Goal: Task Accomplishment & Management: Complete application form

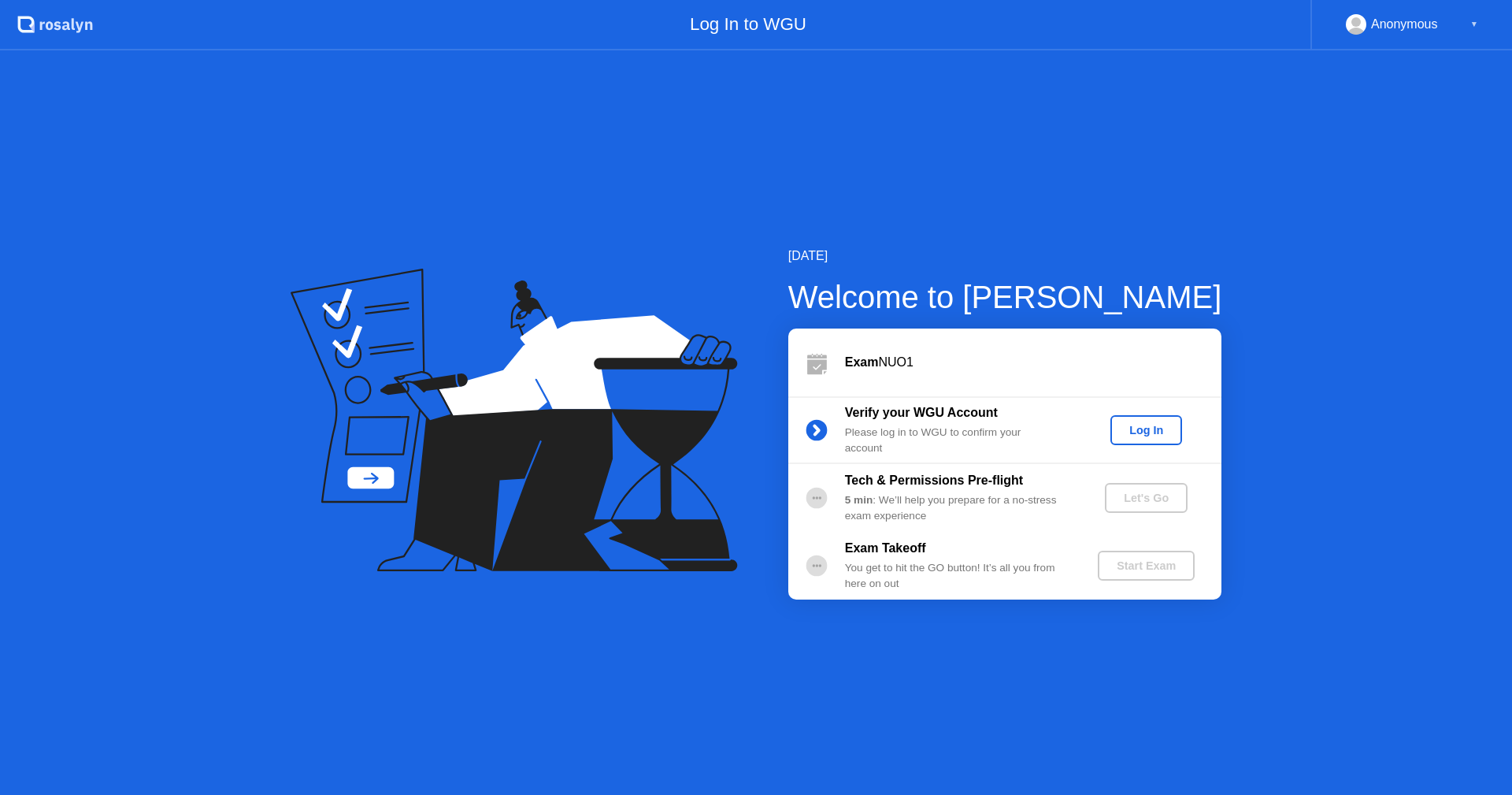
click at [1155, 437] on div "Log In" at bounding box center [1145, 430] width 59 height 13
click at [1138, 500] on div "Let's Go" at bounding box center [1146, 497] width 70 height 13
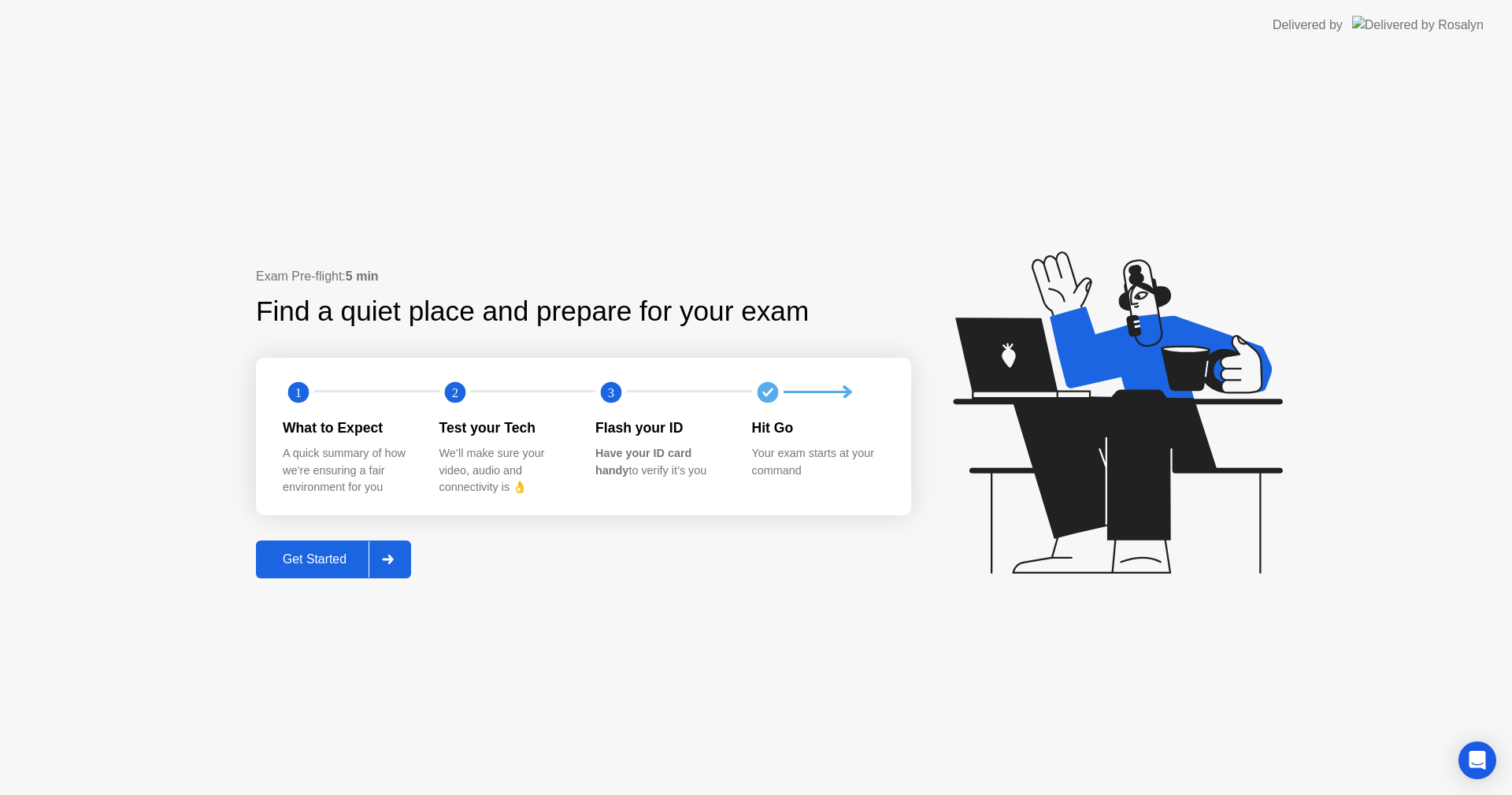
click at [327, 564] on div "Get Started" at bounding box center [314, 559] width 108 height 14
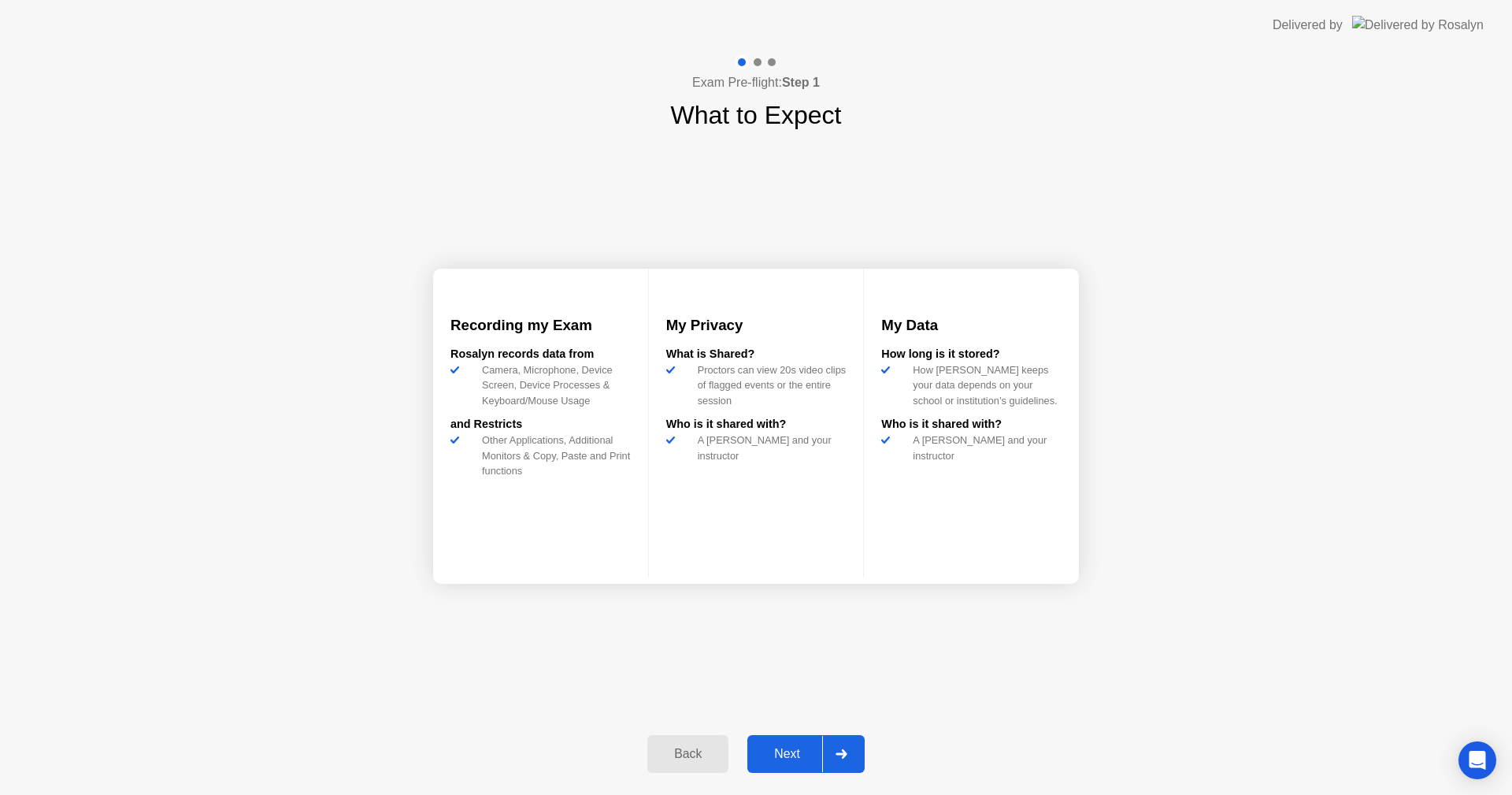
click at [788, 754] on div "Next" at bounding box center [787, 753] width 70 height 14
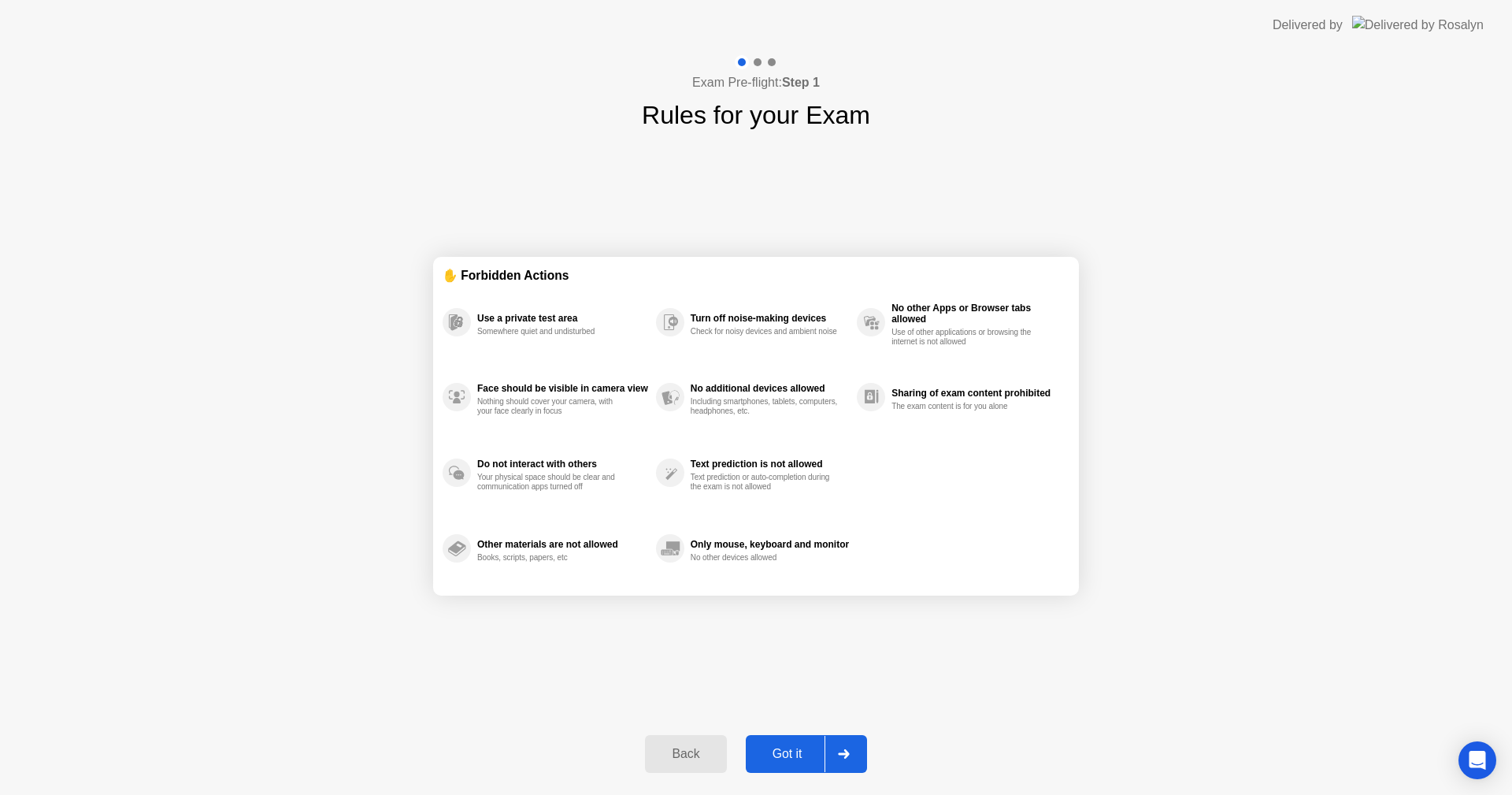
click at [797, 757] on div "Got it" at bounding box center [787, 753] width 74 height 14
select select "**********"
select select "*******"
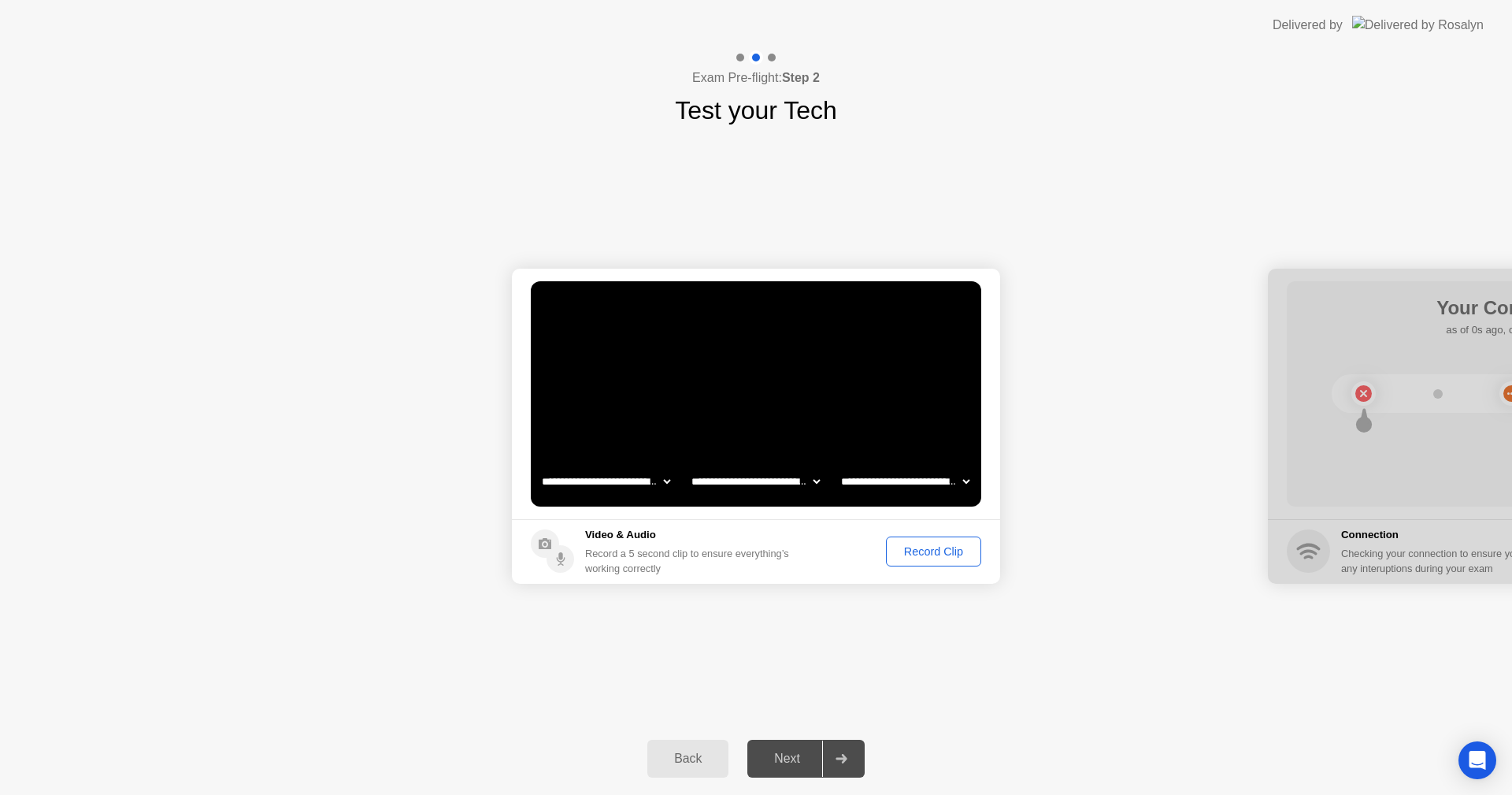
click at [923, 555] on div "Record Clip" at bounding box center [933, 551] width 84 height 13
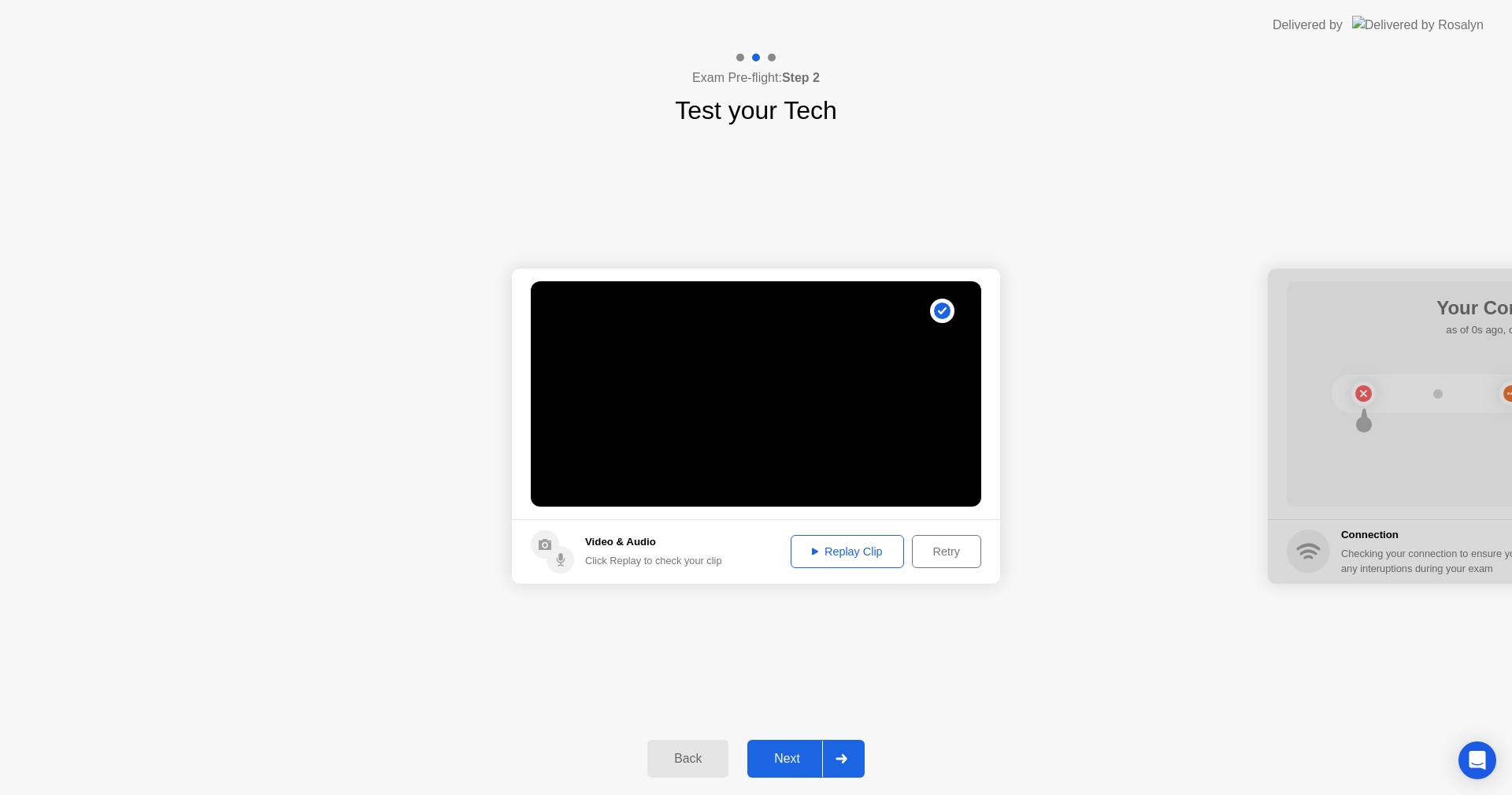
click at [862, 555] on div "Replay Clip" at bounding box center [847, 551] width 102 height 13
click at [844, 554] on div "Replay Clip" at bounding box center [847, 551] width 102 height 13
click at [785, 758] on div "Next" at bounding box center [787, 758] width 70 height 14
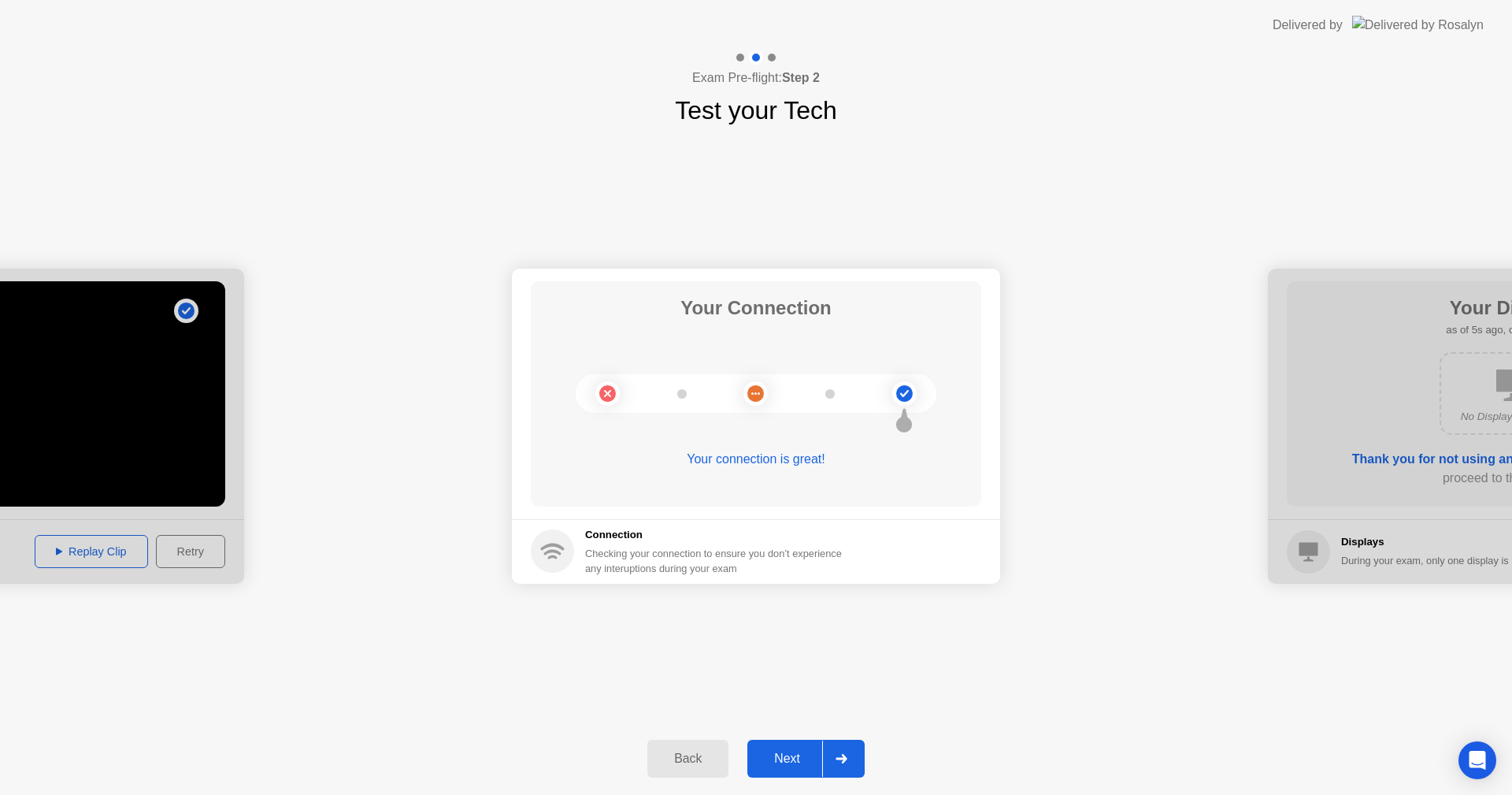
click at [792, 755] on div "Next" at bounding box center [787, 758] width 70 height 14
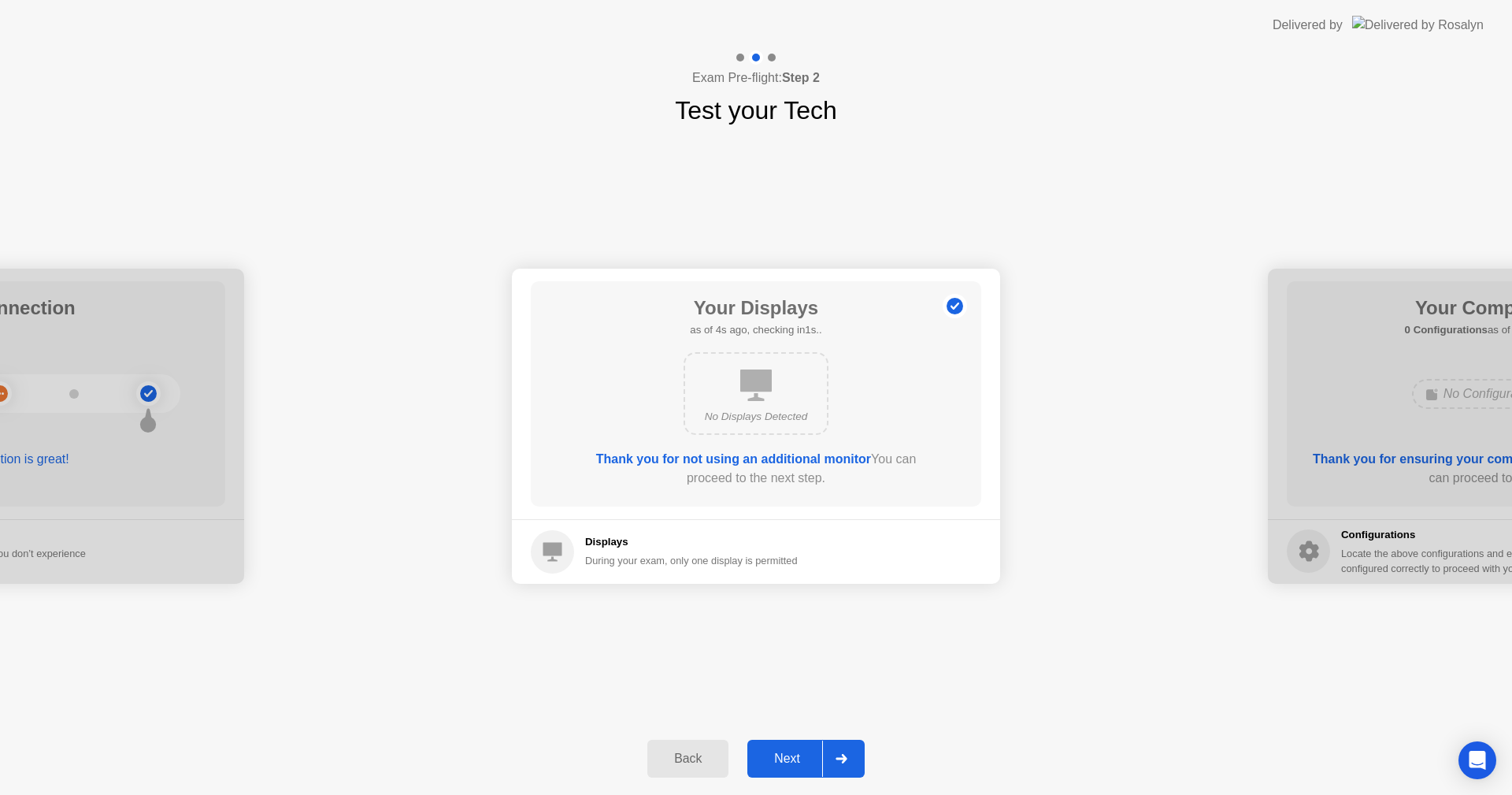
click at [785, 757] on div "Next" at bounding box center [787, 758] width 70 height 14
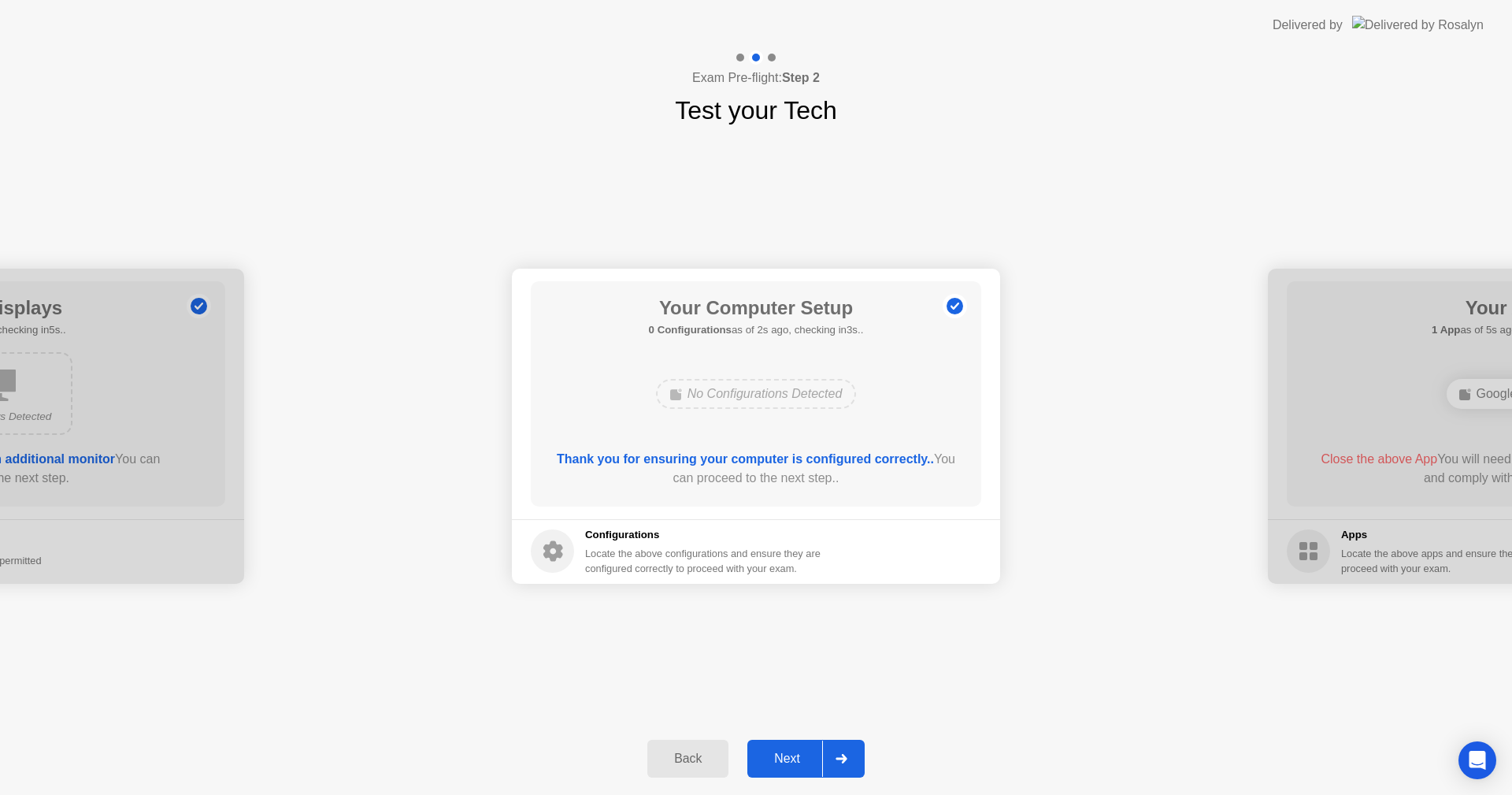
click at [802, 752] on div "Next" at bounding box center [787, 758] width 70 height 14
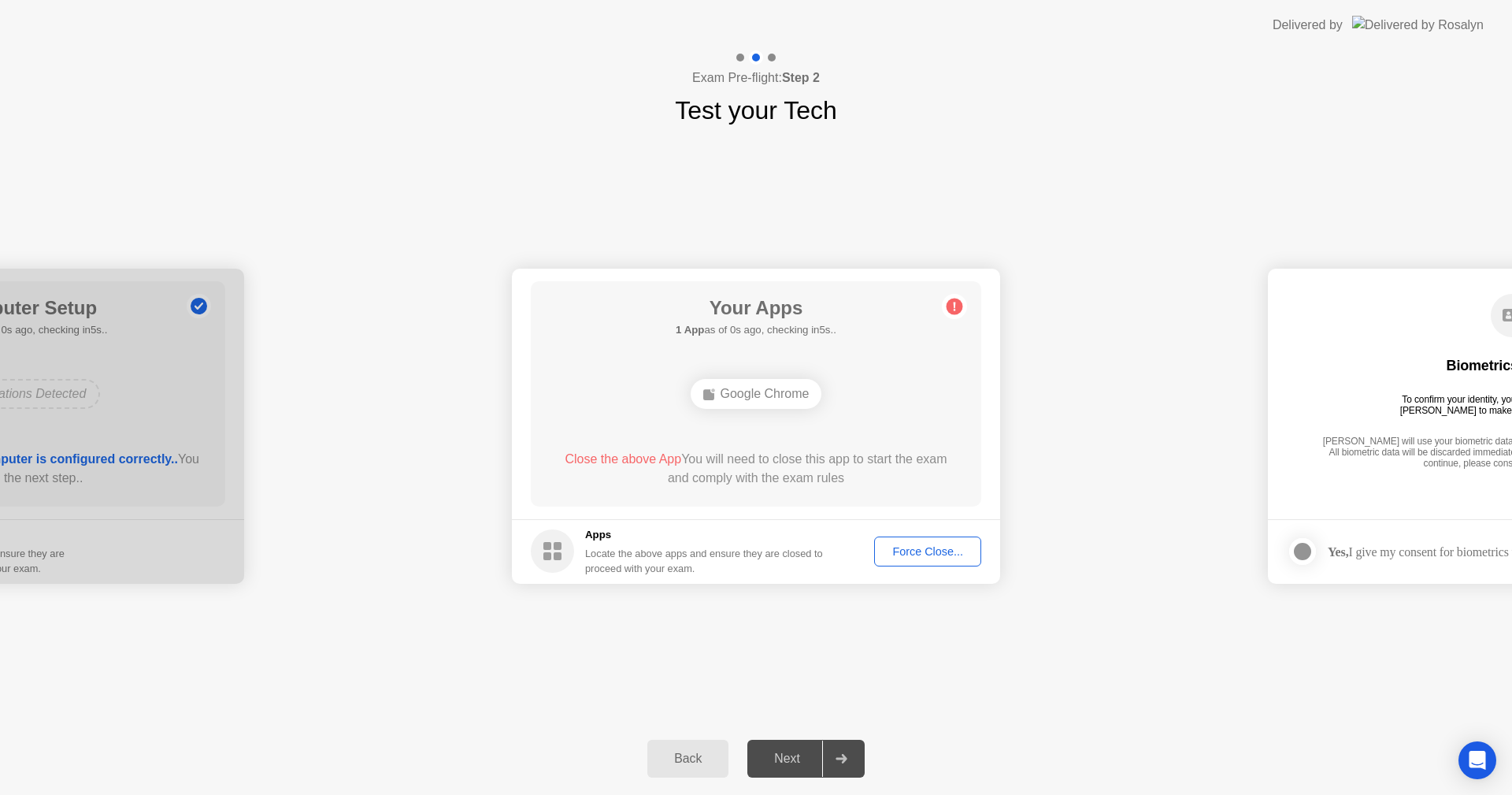
click at [921, 558] on div "Force Close..." at bounding box center [927, 551] width 96 height 13
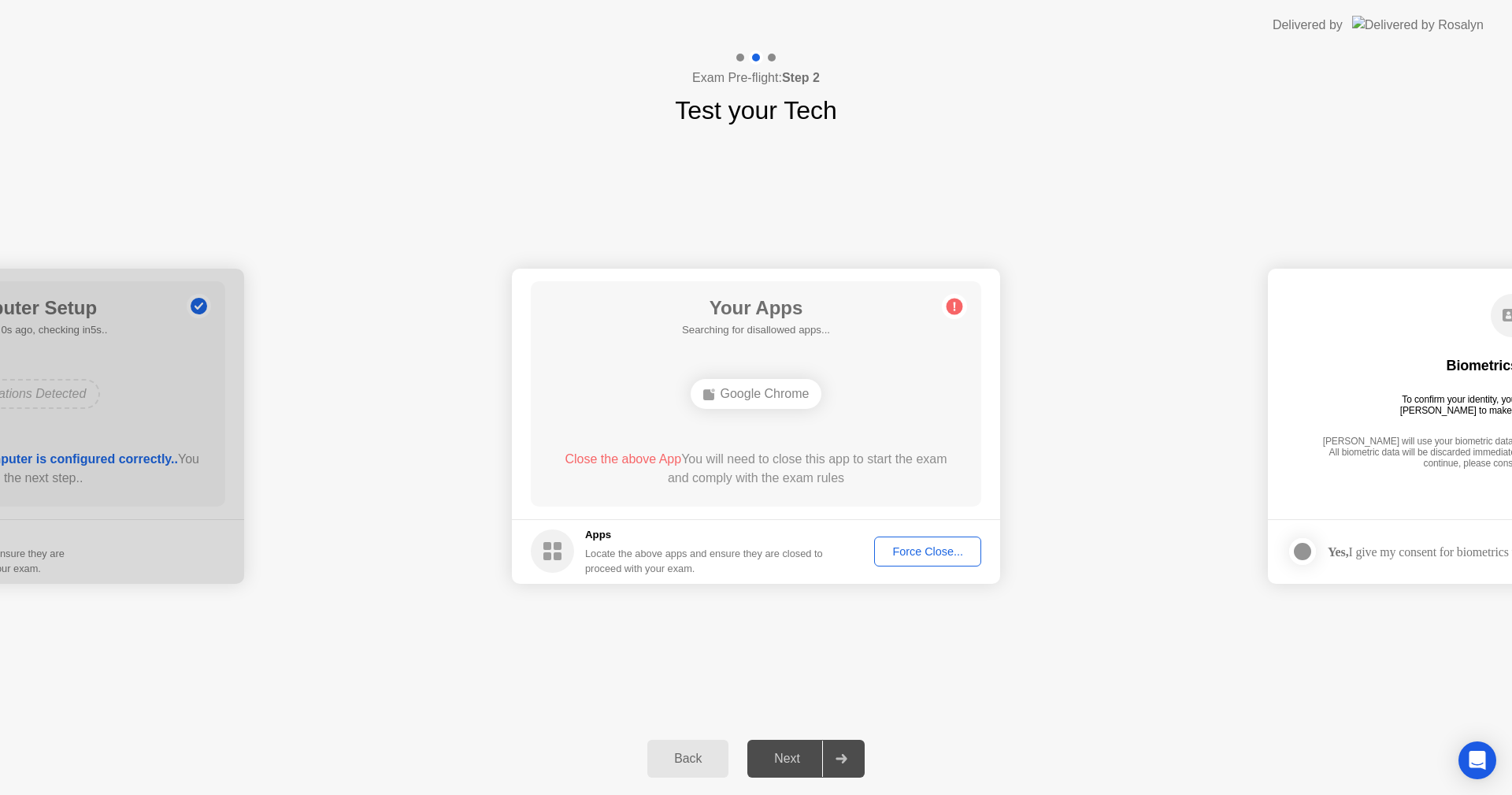
click at [911, 552] on div "Force Close..." at bounding box center [927, 551] width 96 height 13
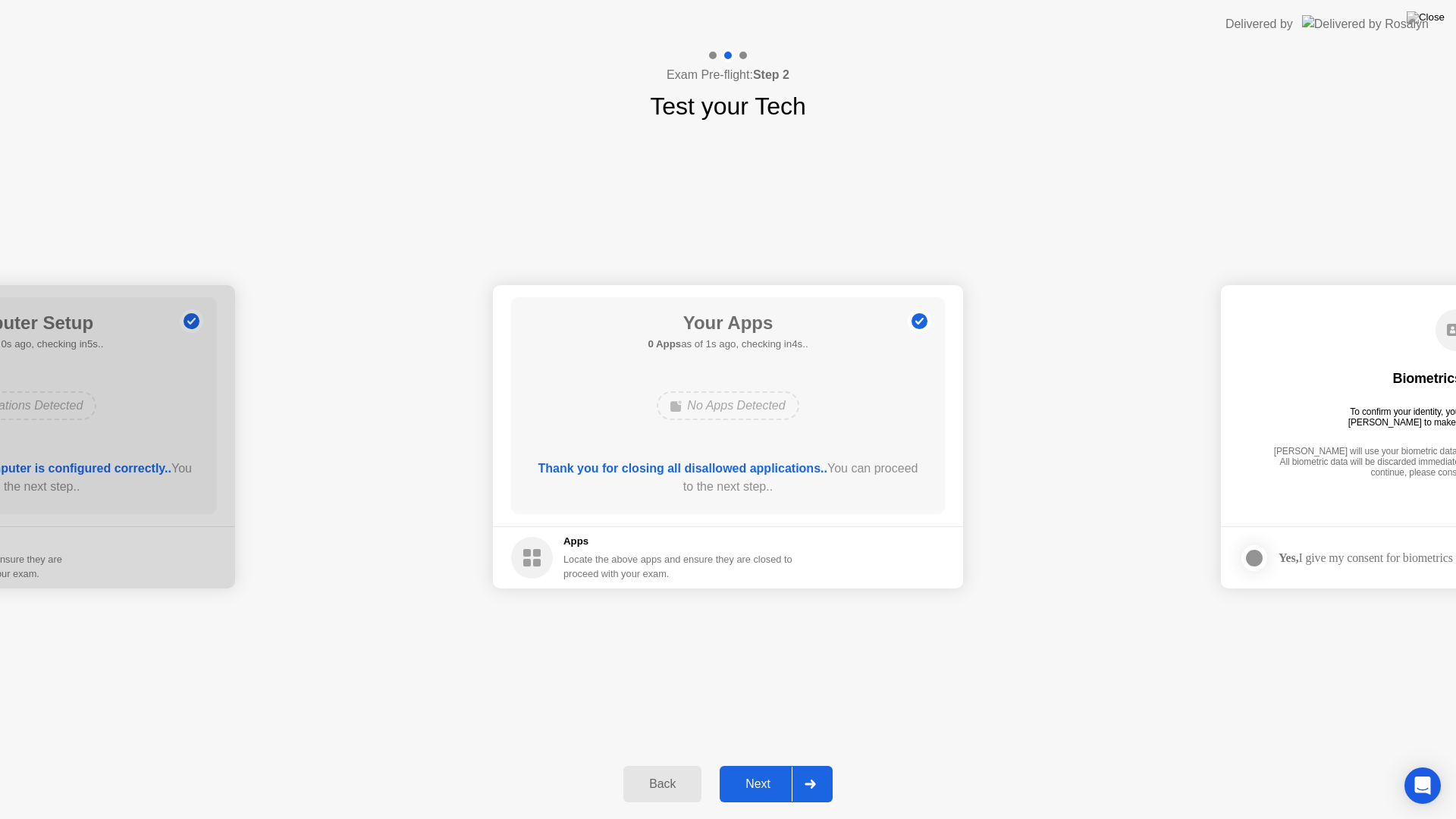
click at [758, 765] on div "Next" at bounding box center [758, 784] width 67 height 14
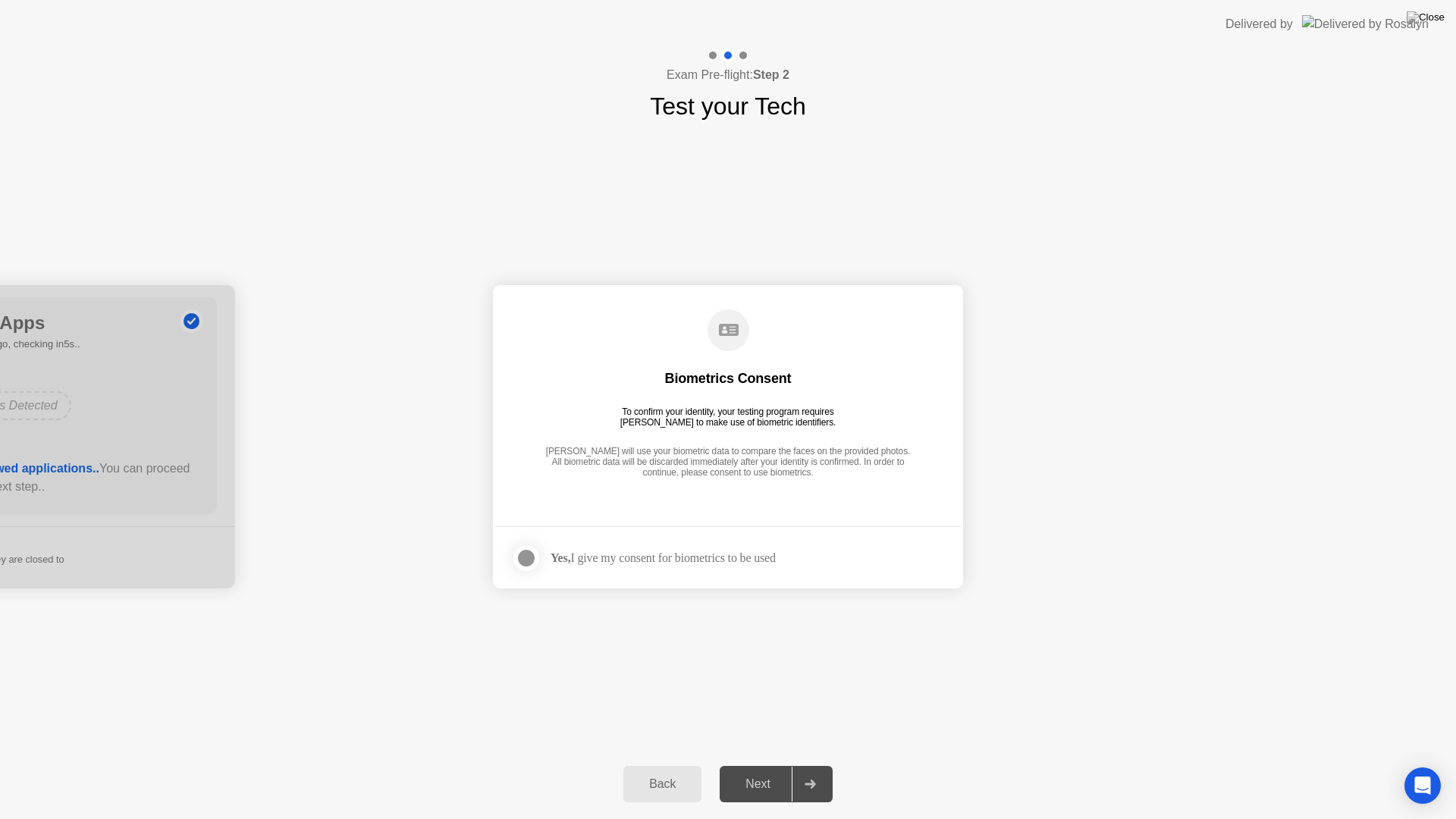
click at [652, 562] on div "Yes, I give my consent for biometrics to be used" at bounding box center [663, 558] width 225 height 15
click at [532, 560] on div at bounding box center [526, 558] width 18 height 18
click at [770, 765] on div "Next" at bounding box center [758, 784] width 67 height 14
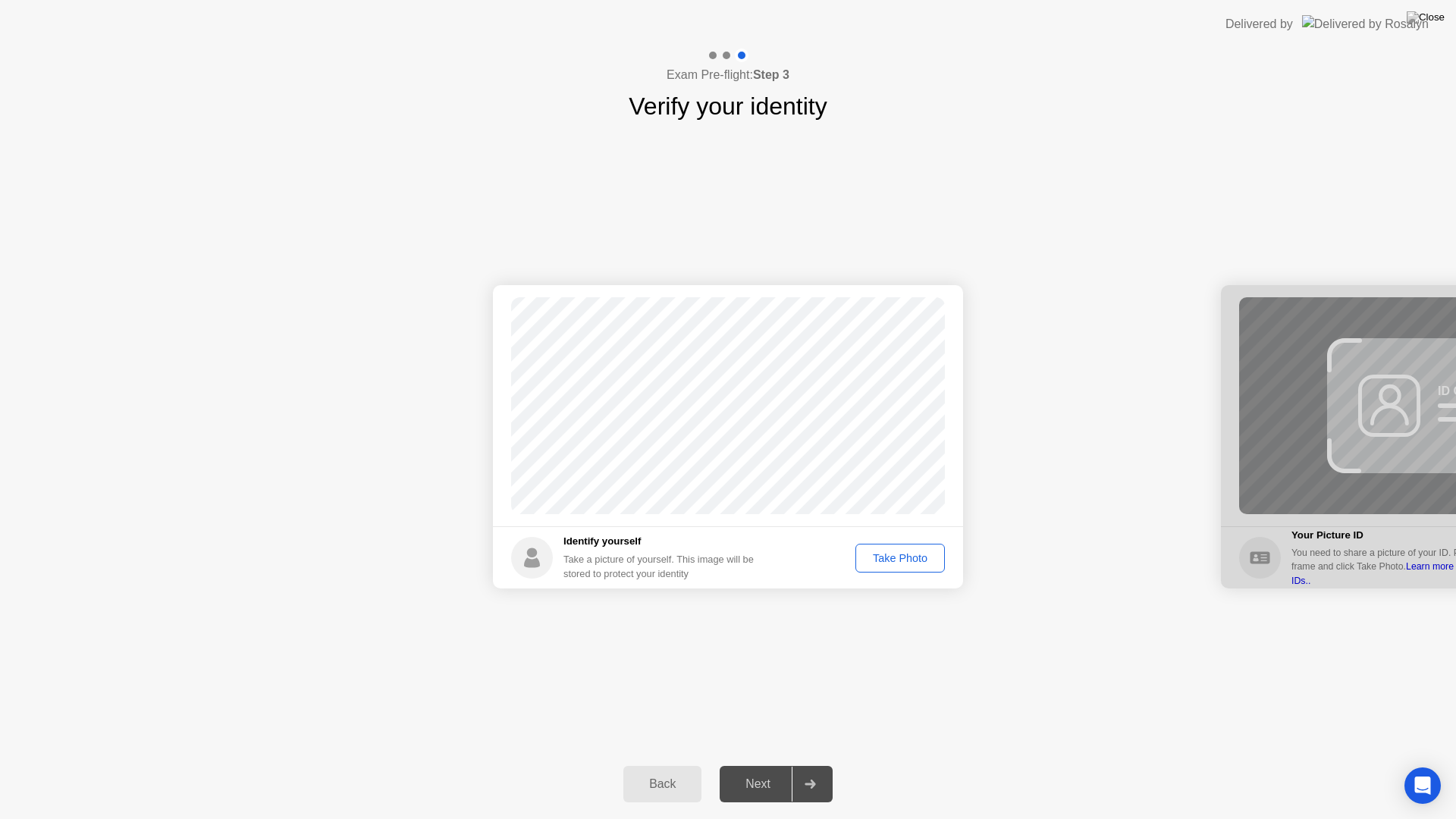
click at [896, 553] on div "Take Photo" at bounding box center [900, 558] width 79 height 12
click at [773, 765] on div "Next" at bounding box center [758, 784] width 67 height 14
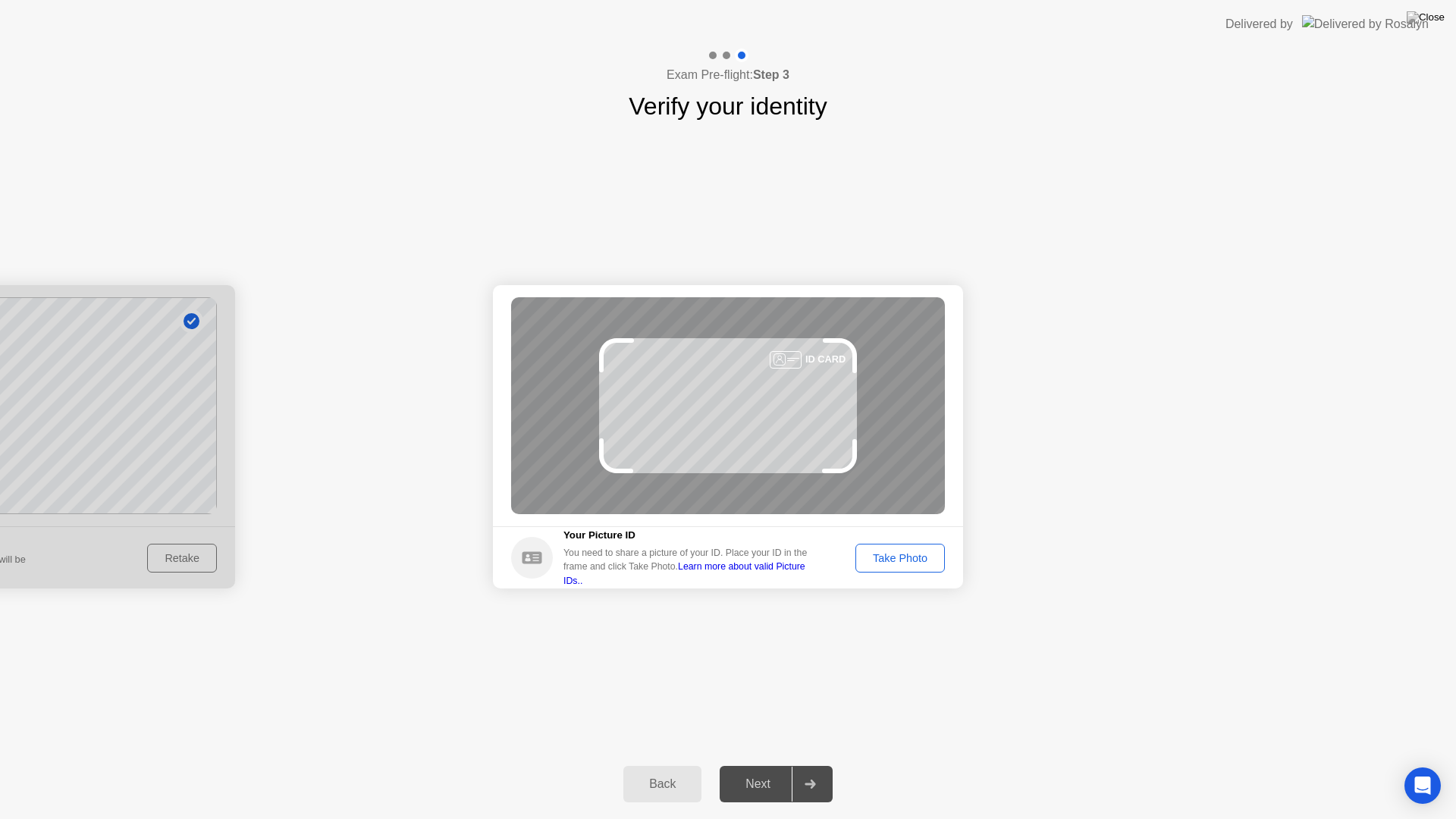
click at [900, 564] on div "Take Photo" at bounding box center [900, 558] width 79 height 12
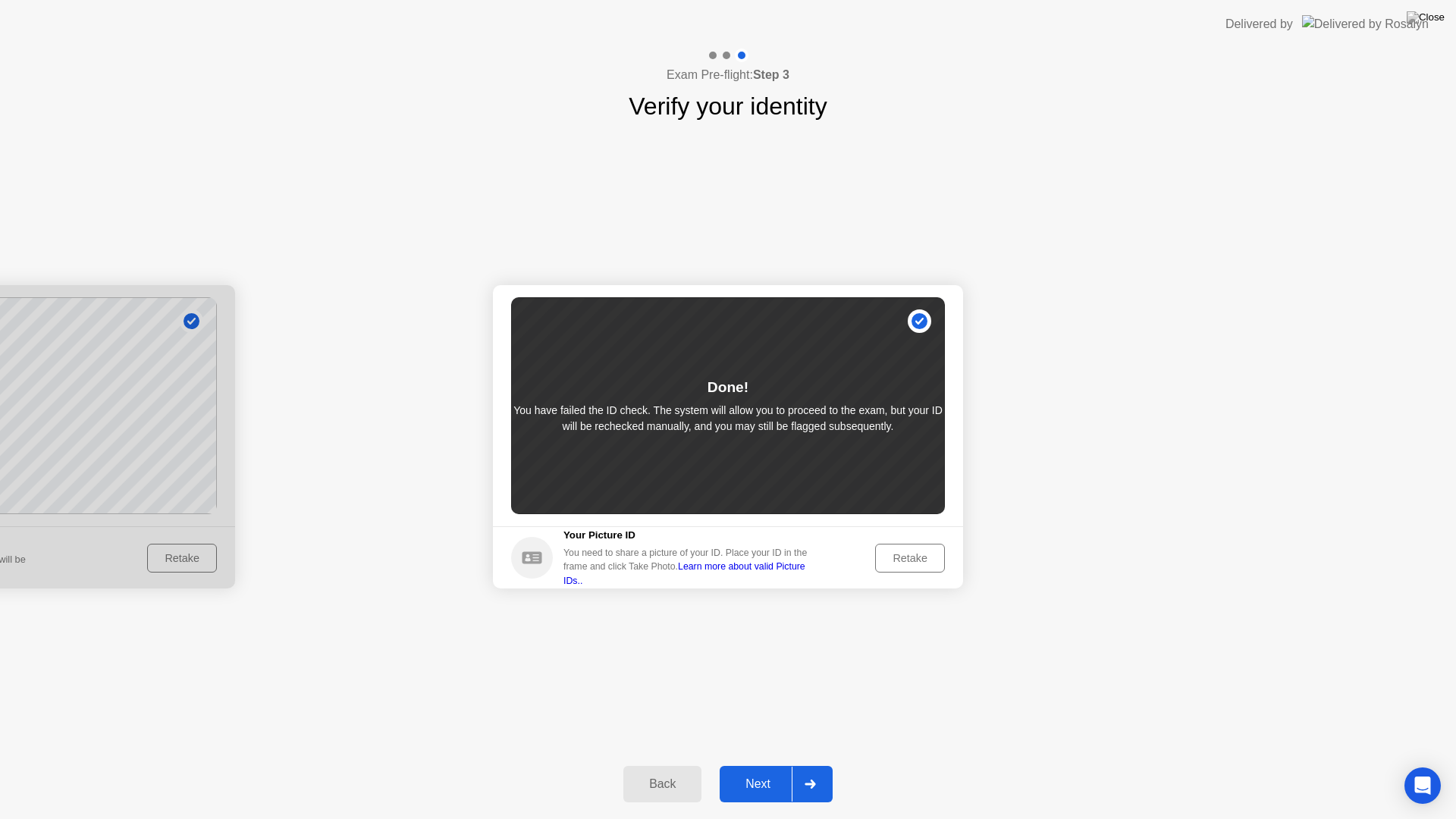
click at [763, 765] on div "Next" at bounding box center [758, 784] width 67 height 14
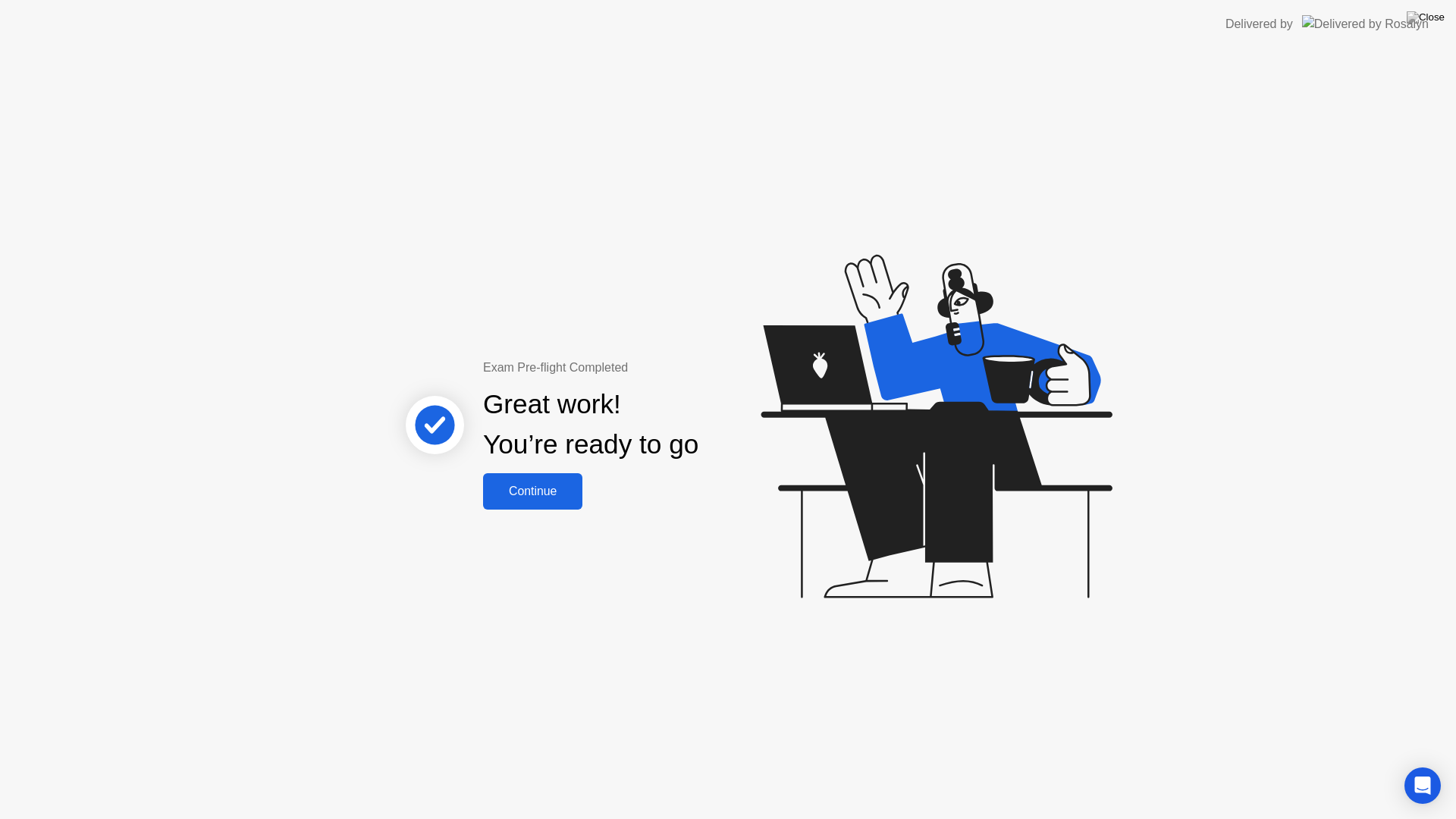
click at [538, 492] on div "Continue" at bounding box center [533, 491] width 90 height 14
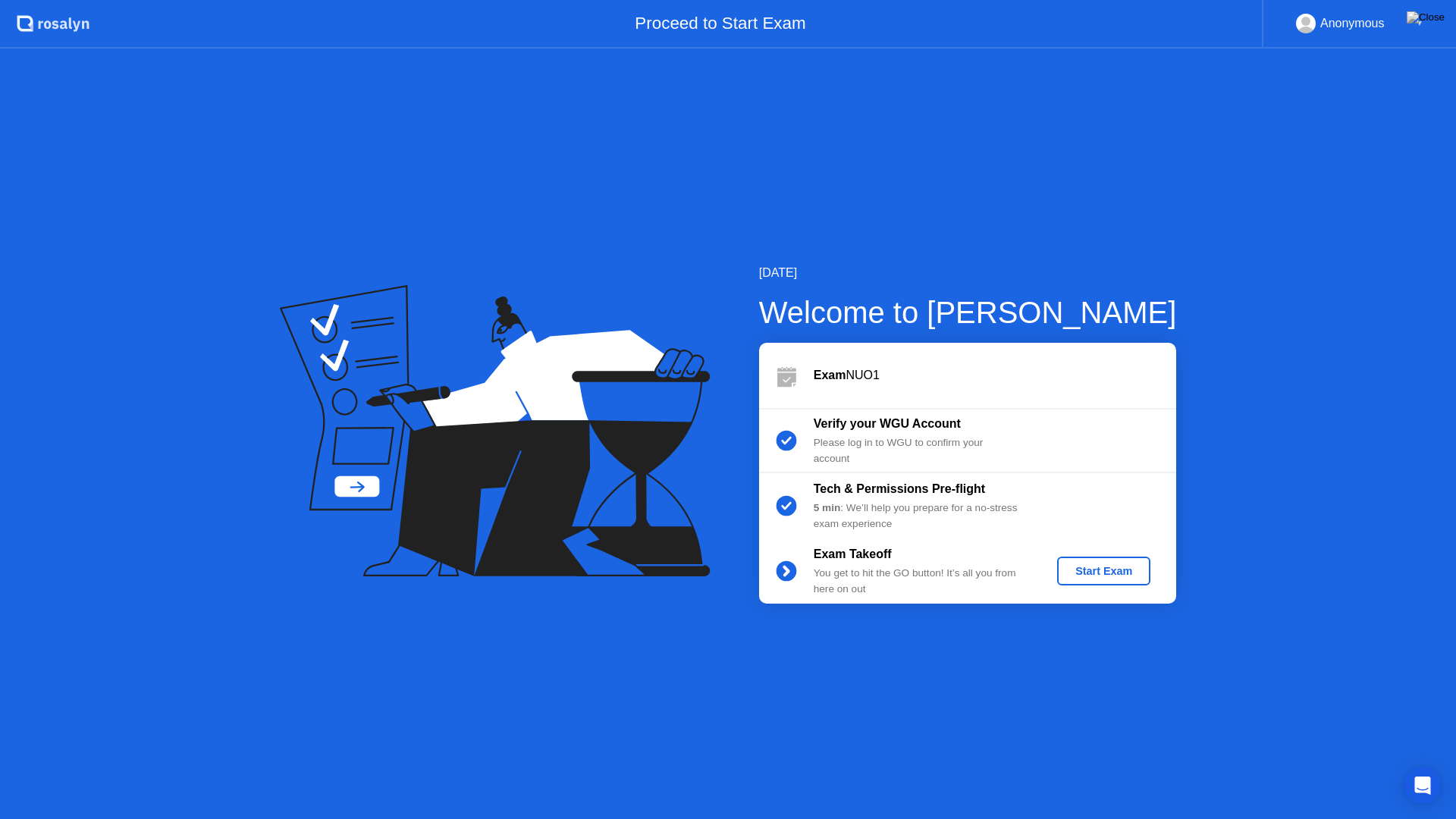
click at [1109, 565] on div "Start Exam" at bounding box center [1103, 571] width 81 height 12
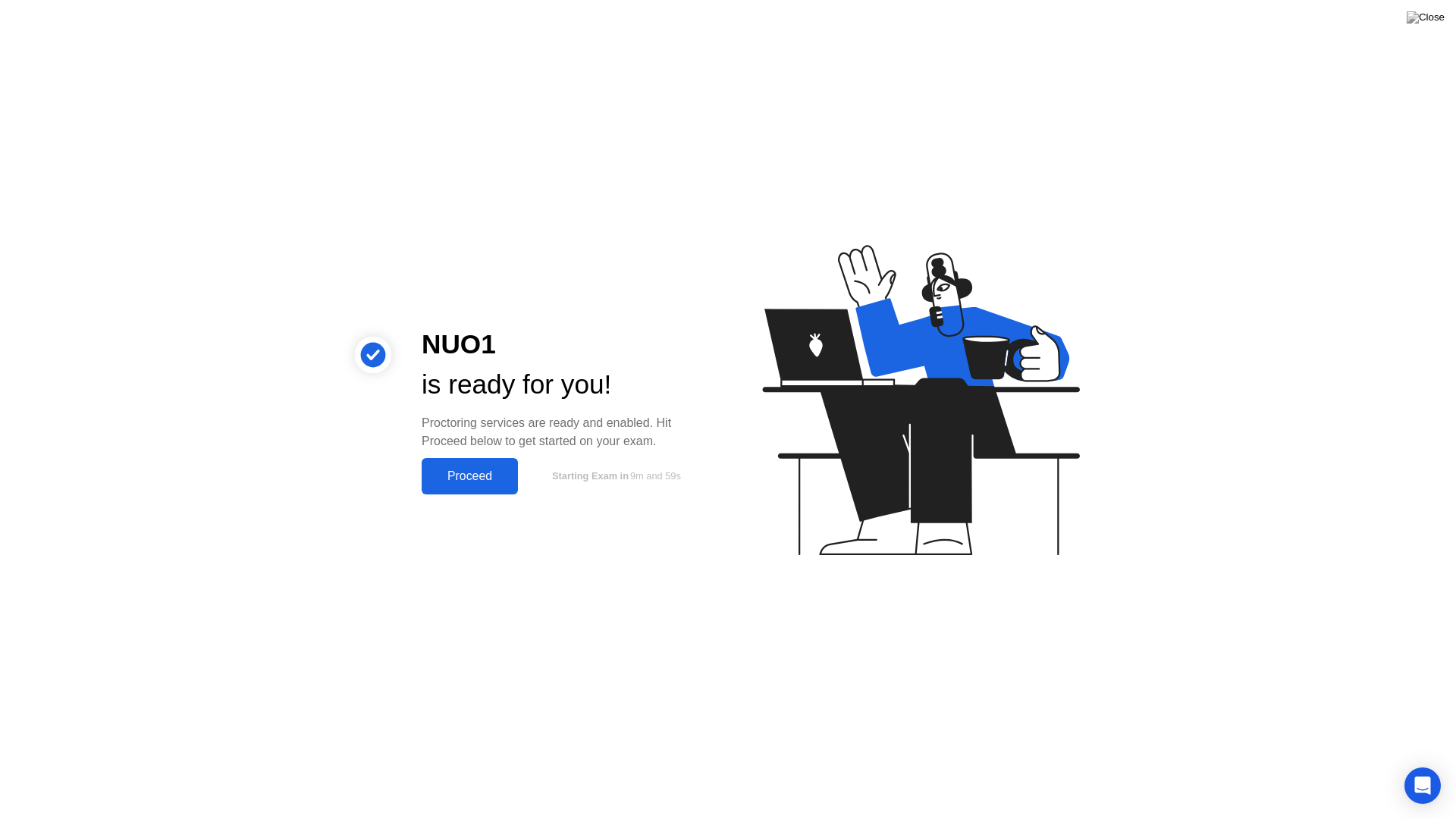
click at [469, 486] on button "Proceed" at bounding box center [469, 476] width 97 height 36
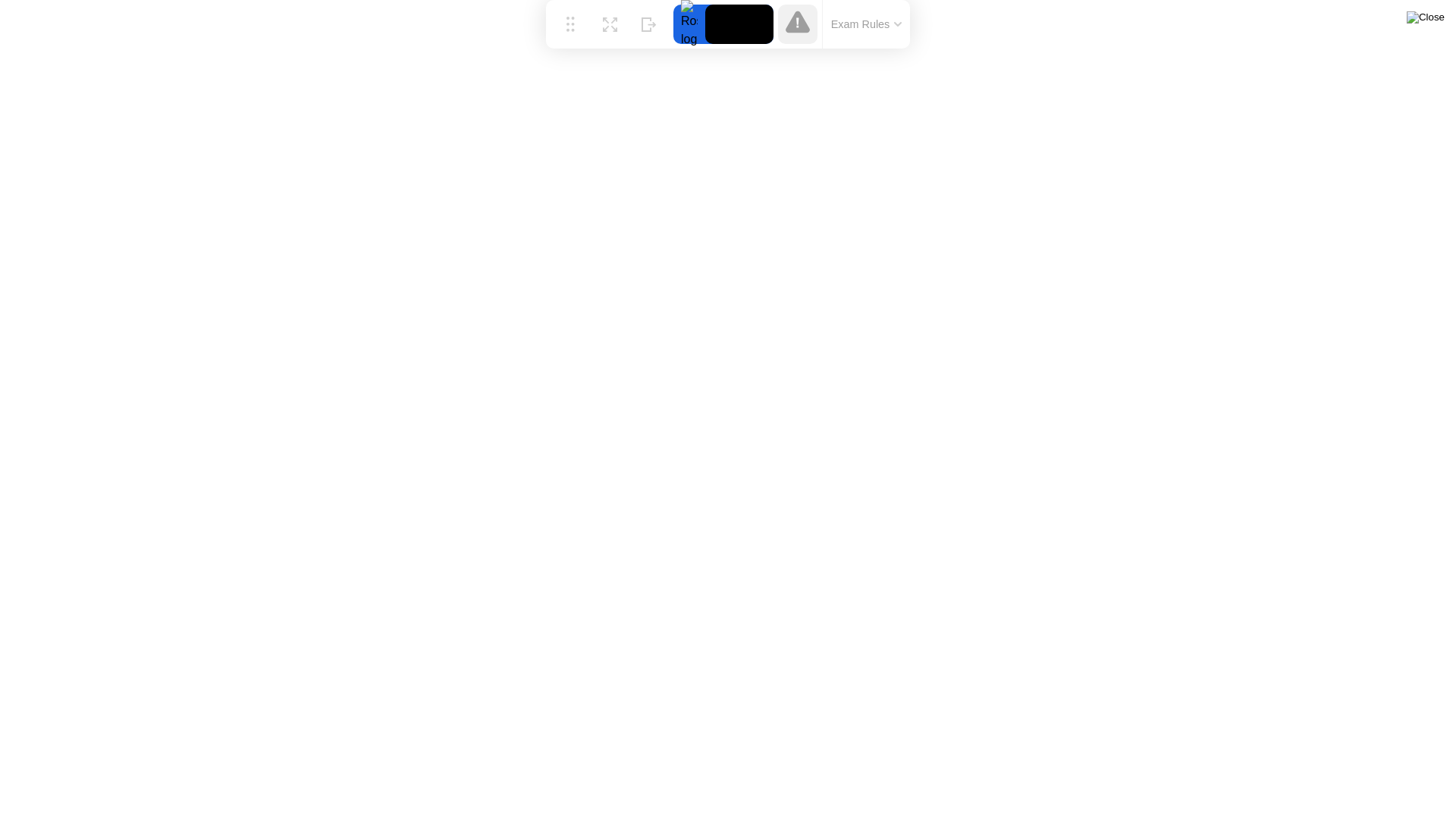
click at [1436, 16] on img at bounding box center [1425, 17] width 38 height 12
click at [645, 24] on icon at bounding box center [649, 19] width 16 height 15
click at [1390, 765] on icon at bounding box center [1391, 789] width 8 height 5
click at [798, 27] on icon at bounding box center [797, 23] width 2 height 10
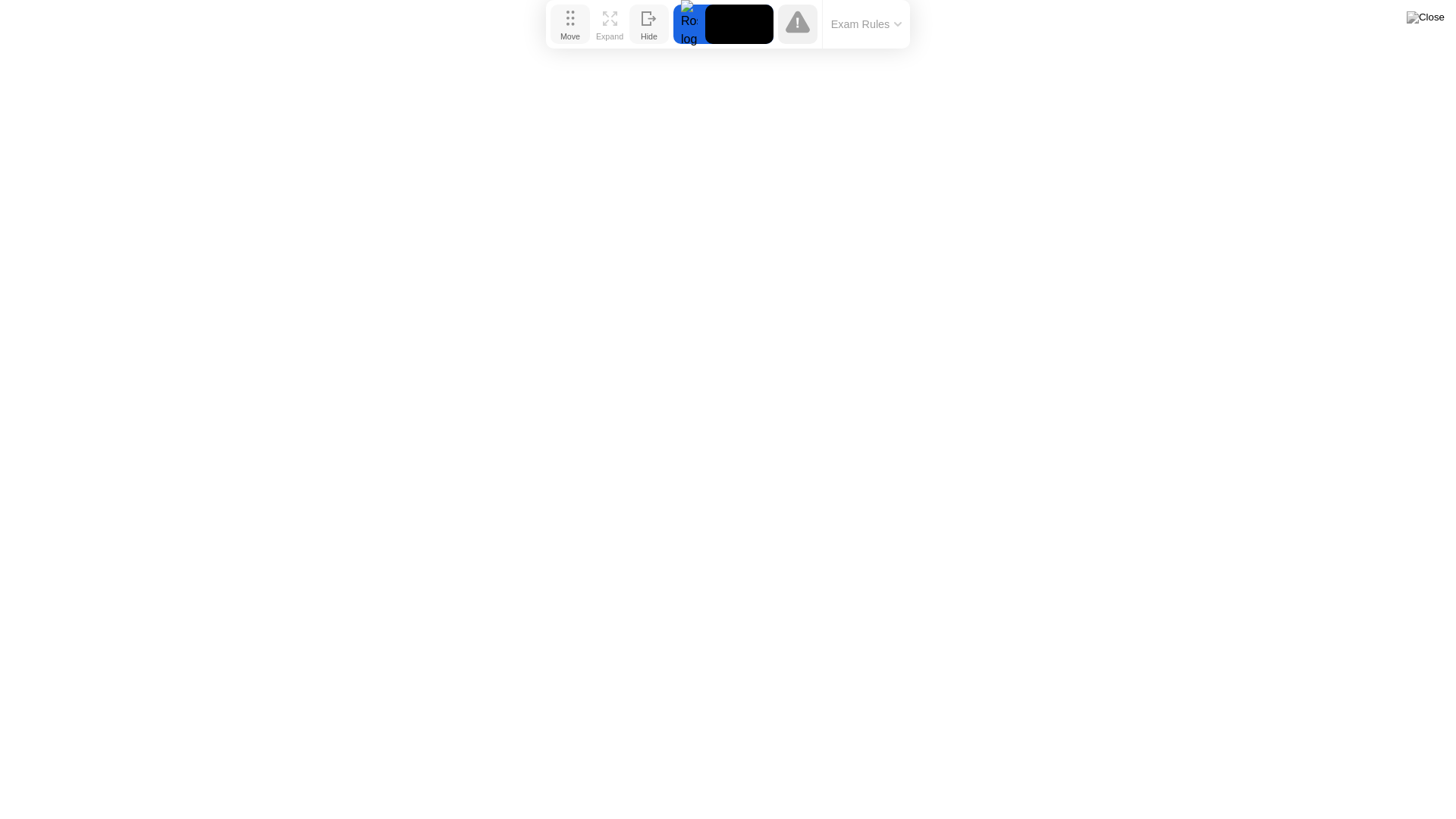
click at [574, 32] on div "Move" at bounding box center [570, 36] width 20 height 9
drag, startPoint x: 567, startPoint y: 21, endPoint x: 546, endPoint y: 35, distance: 25.2
click at [546, 35] on icon at bounding box center [549, 33] width 8 height 16
click at [586, 46] on div "Expand" at bounding box center [587, 50] width 27 height 9
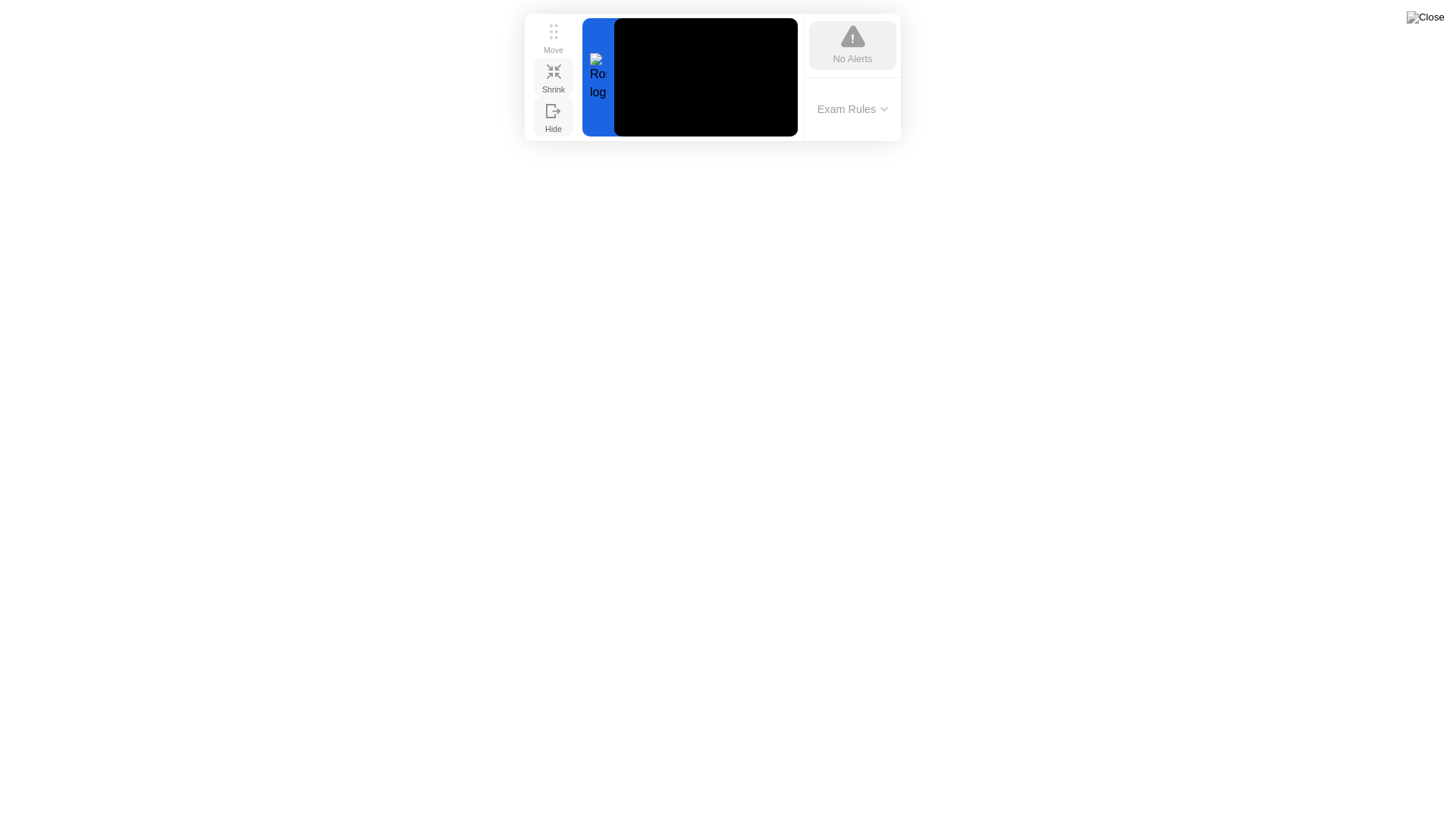
click at [546, 87] on div "Shrink" at bounding box center [554, 89] width 23 height 9
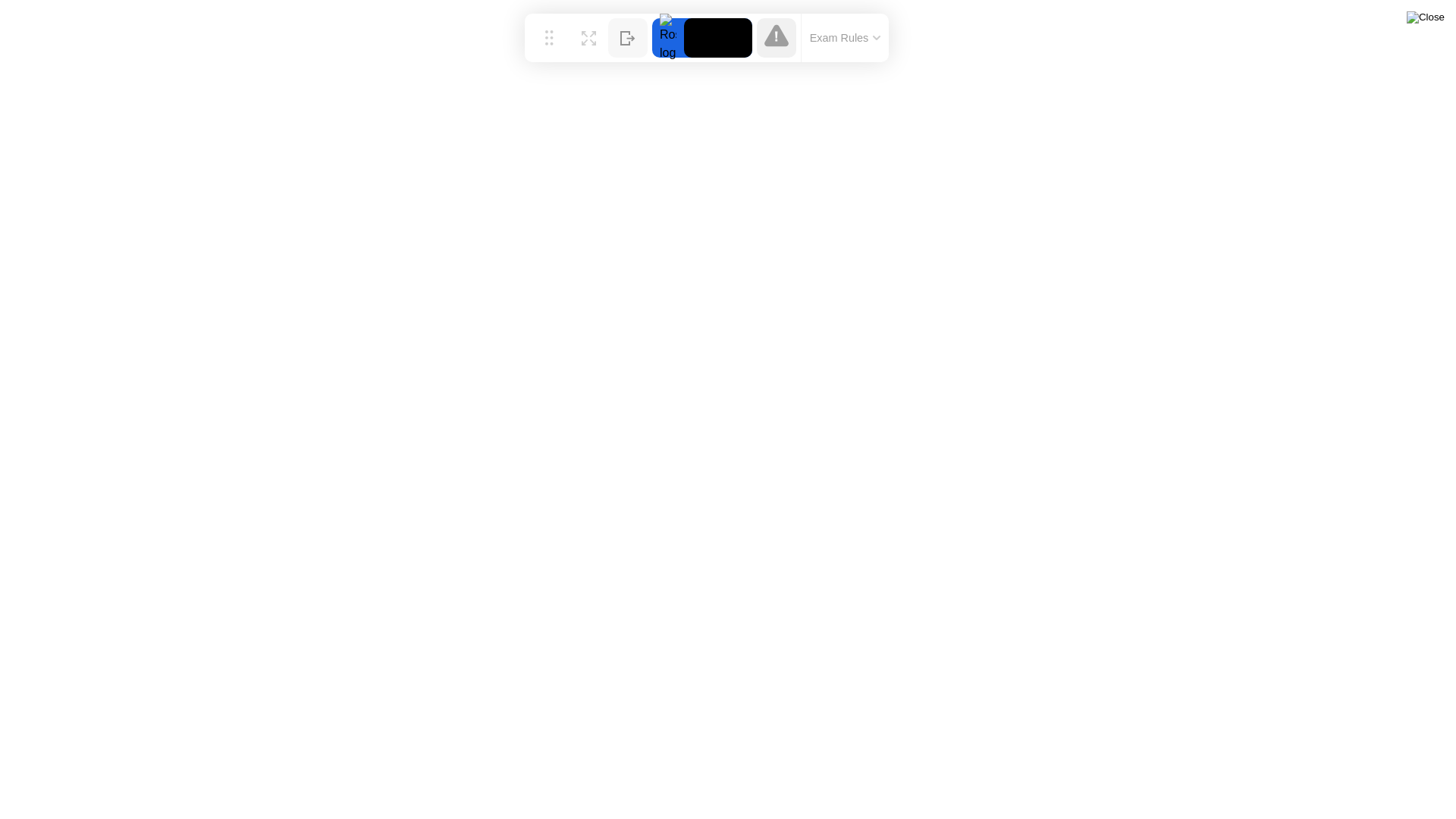
click at [1433, 11] on img at bounding box center [1425, 17] width 38 height 12
click at [11, 765] on div at bounding box center [728, 819] width 1456 height 0
